Goal: Task Accomplishment & Management: Use online tool/utility

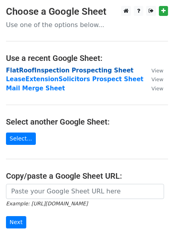
click at [21, 71] on strong "FlatRoofInspection Prospecting Sheet" at bounding box center [70, 70] width 128 height 7
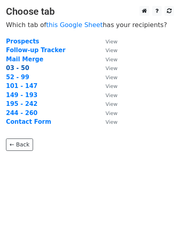
click at [7, 66] on strong "03 - 50" at bounding box center [17, 68] width 23 height 7
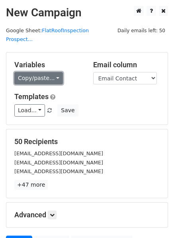
click at [32, 72] on link "Copy/paste..." at bounding box center [38, 78] width 49 height 12
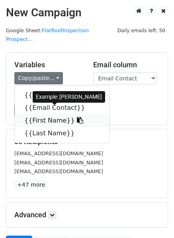
click at [40, 114] on link "{{First Name}}" at bounding box center [62, 120] width 95 height 13
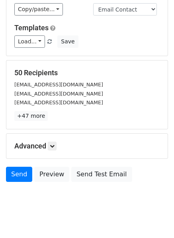
scroll to position [71, 0]
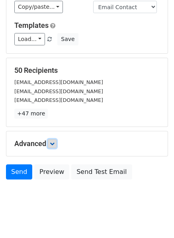
click at [51, 140] on link at bounding box center [52, 144] width 9 height 9
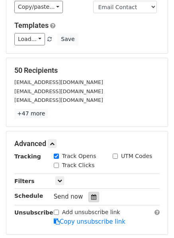
click at [91, 195] on icon at bounding box center [93, 198] width 5 height 6
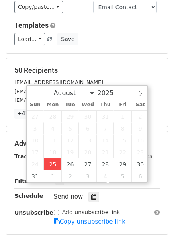
type input "2025-08-25 12:00"
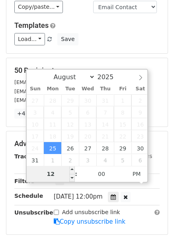
type input "2"
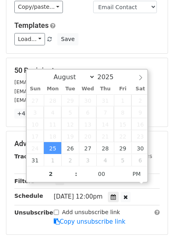
type input "2025-08-25 14:00"
click at [95, 66] on h5 "50 Recipients" at bounding box center [86, 70] width 145 height 9
